Goal: Task Accomplishment & Management: Manage account settings

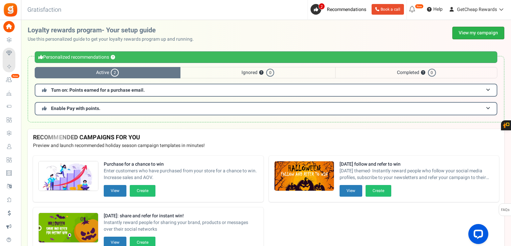
click at [464, 35] on link "View my campaign" at bounding box center [479, 33] width 52 height 13
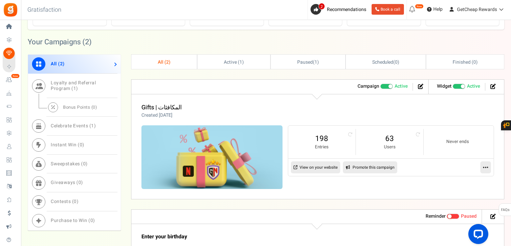
scroll to position [234, 0]
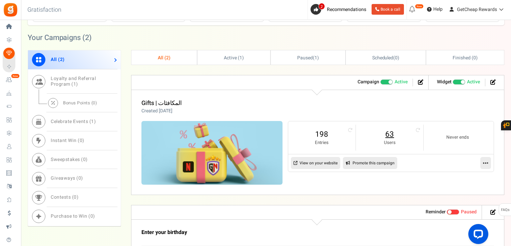
click at [396, 132] on link "63" at bounding box center [390, 134] width 54 height 11
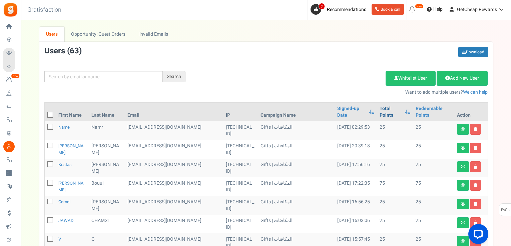
click at [383, 115] on link "Total Points" at bounding box center [391, 111] width 22 height 13
click at [50, 113] on icon at bounding box center [50, 115] width 4 height 4
click at [45, 113] on input "checkbox" at bounding box center [43, 115] width 4 height 4
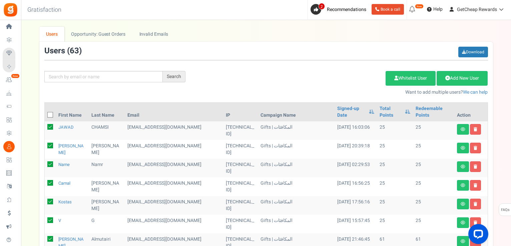
checkbox input "true"
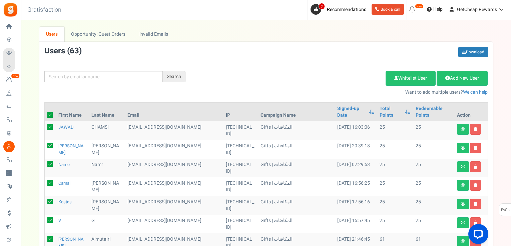
checkbox input "true"
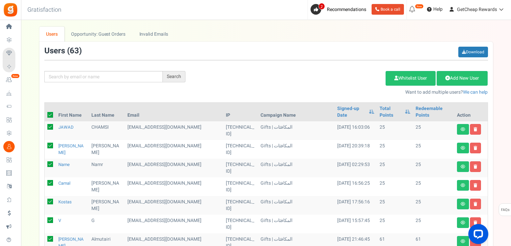
checkbox input "true"
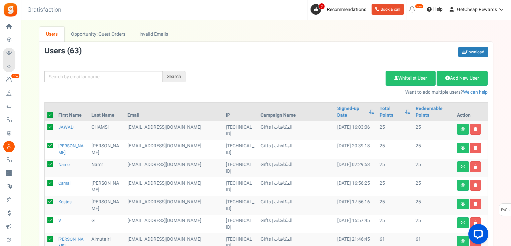
checkbox input "true"
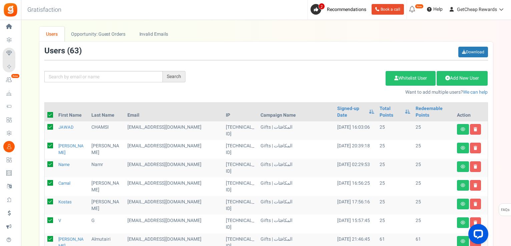
checkbox input "true"
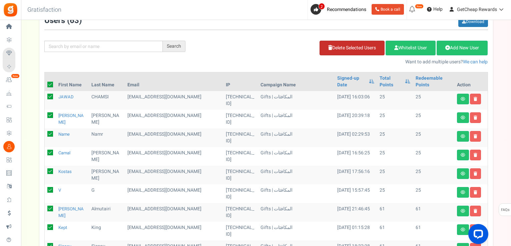
scroll to position [11, 0]
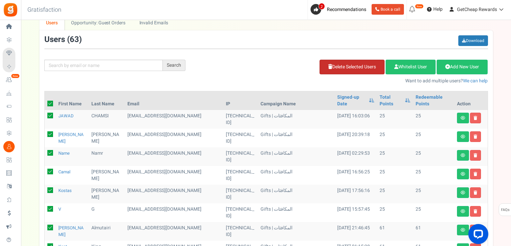
click at [359, 70] on link "Delete Selected Users" at bounding box center [352, 67] width 65 height 15
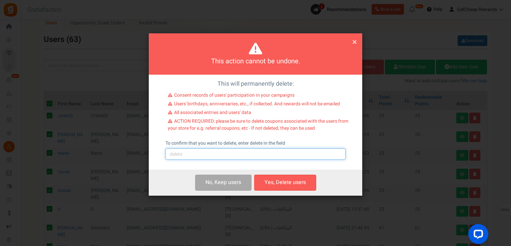
click at [239, 152] on input "text" at bounding box center [256, 154] width 180 height 11
type input "delete"
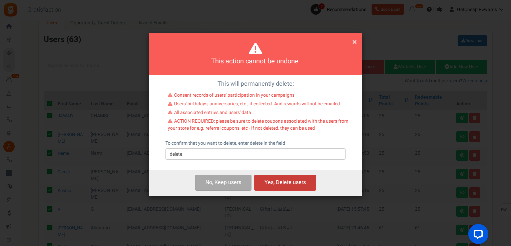
click at [280, 183] on button "Yes, Delete users" at bounding box center [285, 183] width 62 height 16
checkbox input "false"
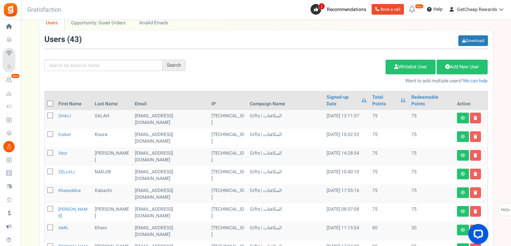
scroll to position [0, 0]
